Goal: Transaction & Acquisition: Purchase product/service

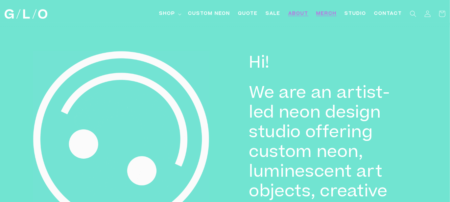
click at [325, 17] on link "Merch" at bounding box center [327, 14] width 28 height 15
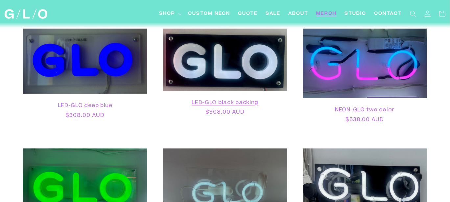
scroll to position [33, 0]
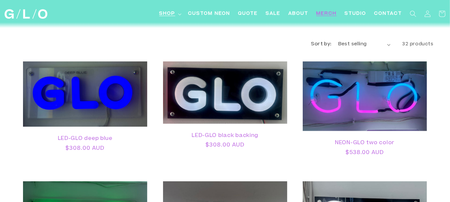
click at [180, 13] on icon at bounding box center [179, 14] width 3 height 2
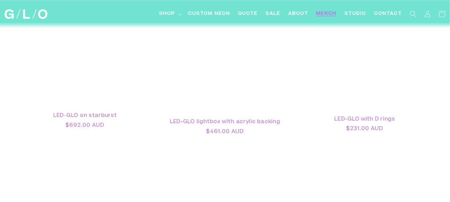
scroll to position [0, 0]
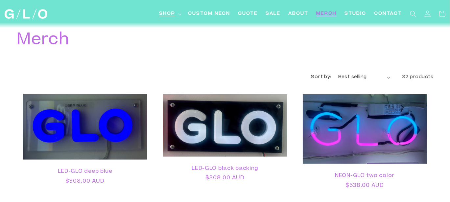
click at [180, 13] on icon at bounding box center [179, 14] width 3 height 2
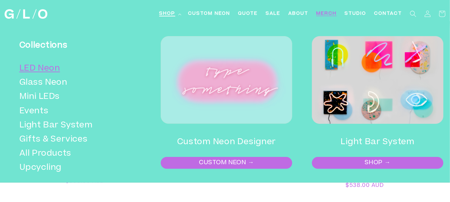
click at [34, 69] on link "LED Neon" at bounding box center [77, 69] width 116 height 14
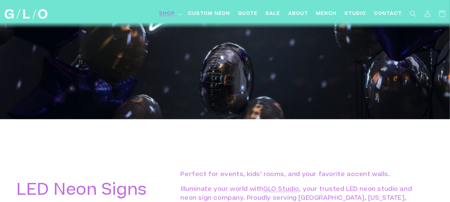
scroll to position [53, 0]
